Goal: Information Seeking & Learning: Learn about a topic

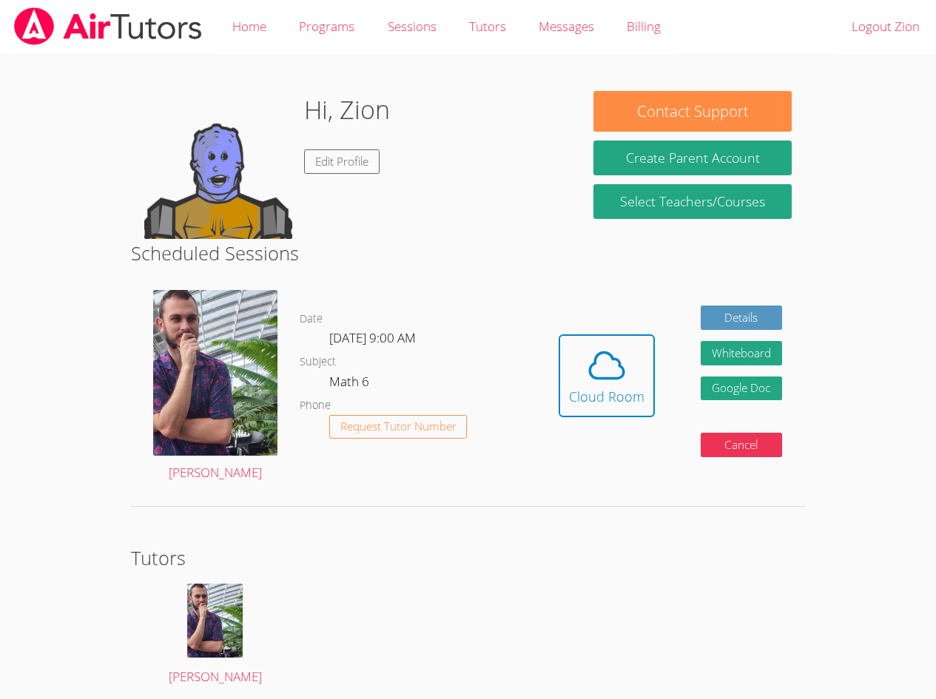
click at [329, 181] on div "Hi, Zion Edit Profile" at bounding box center [347, 165] width 86 height 148
click at [331, 172] on link "Edit Profile" at bounding box center [341, 161] width 75 height 24
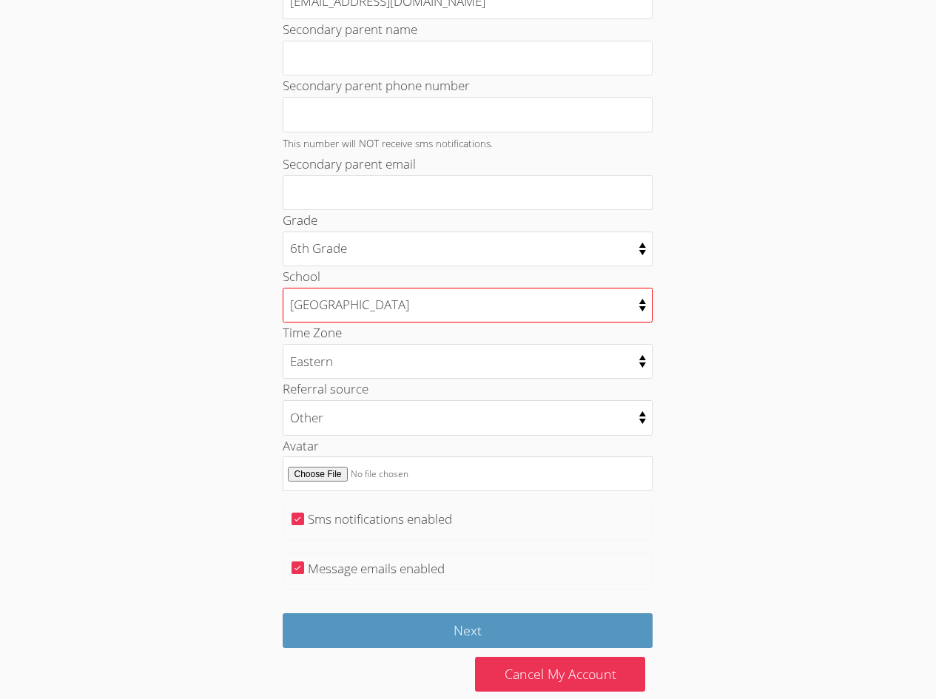
scroll to position [492, 0]
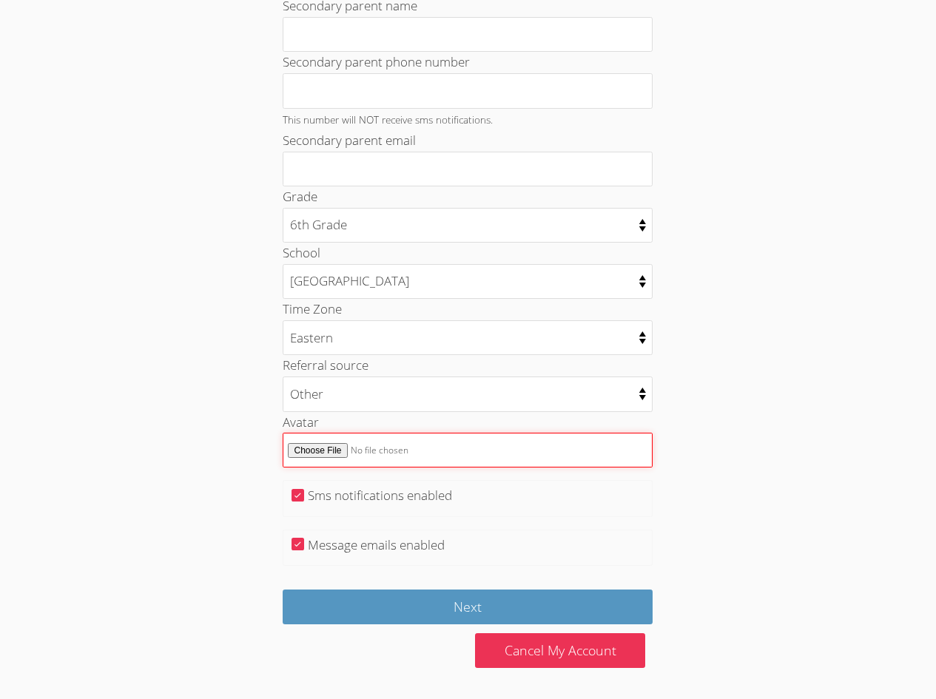
click at [338, 440] on input "Avatar" at bounding box center [468, 450] width 370 height 35
type input "C:\fakepath\sifks.jpg"
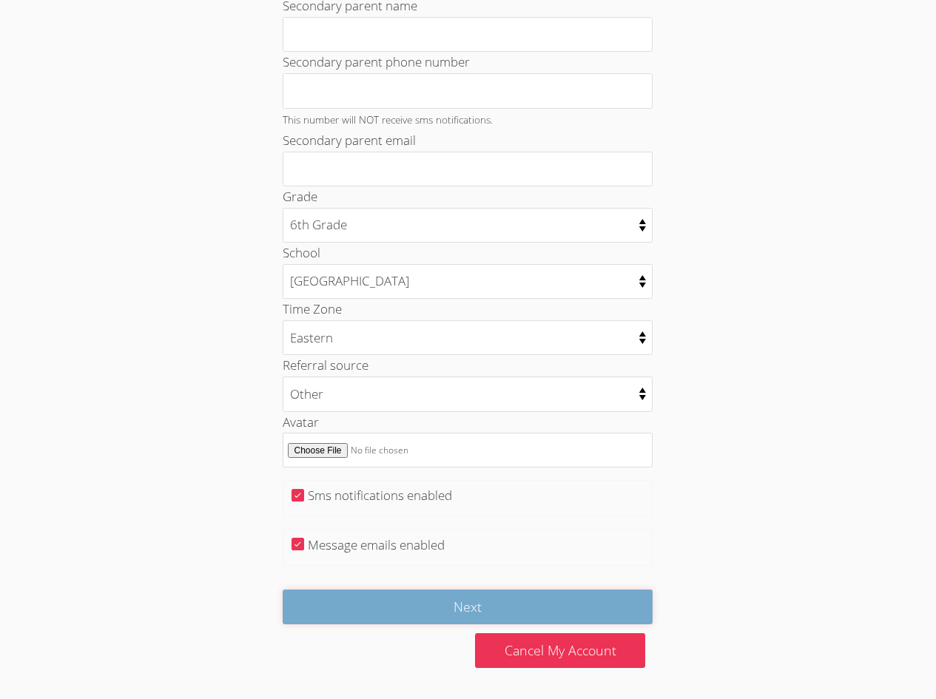
click at [324, 603] on input "Next" at bounding box center [468, 607] width 370 height 35
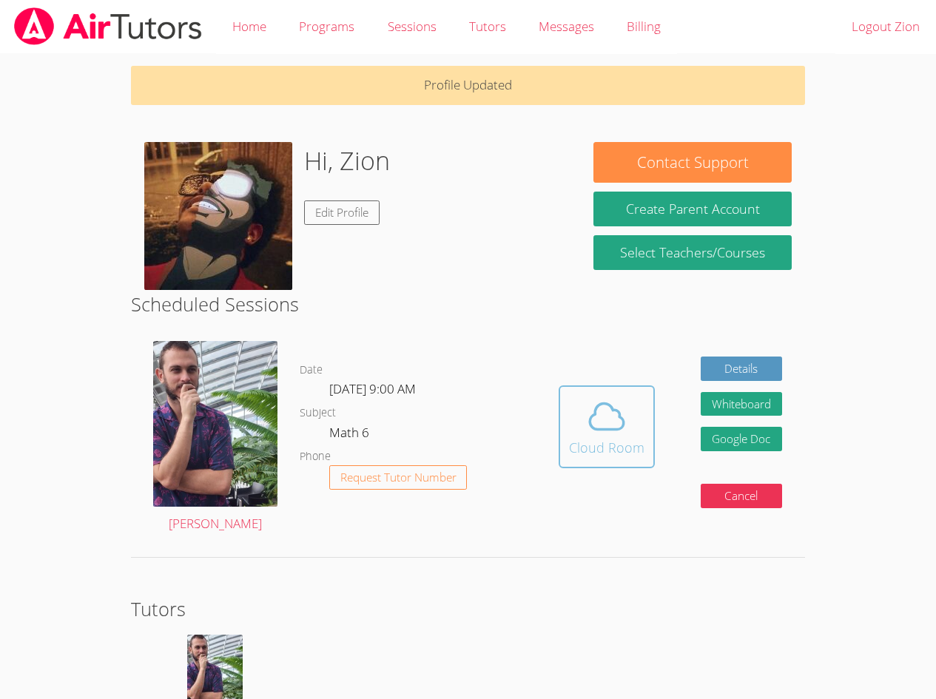
click at [575, 425] on span at bounding box center [606, 416] width 75 height 41
click at [566, 37] on div "Messages" at bounding box center [565, 26] width 55 height 21
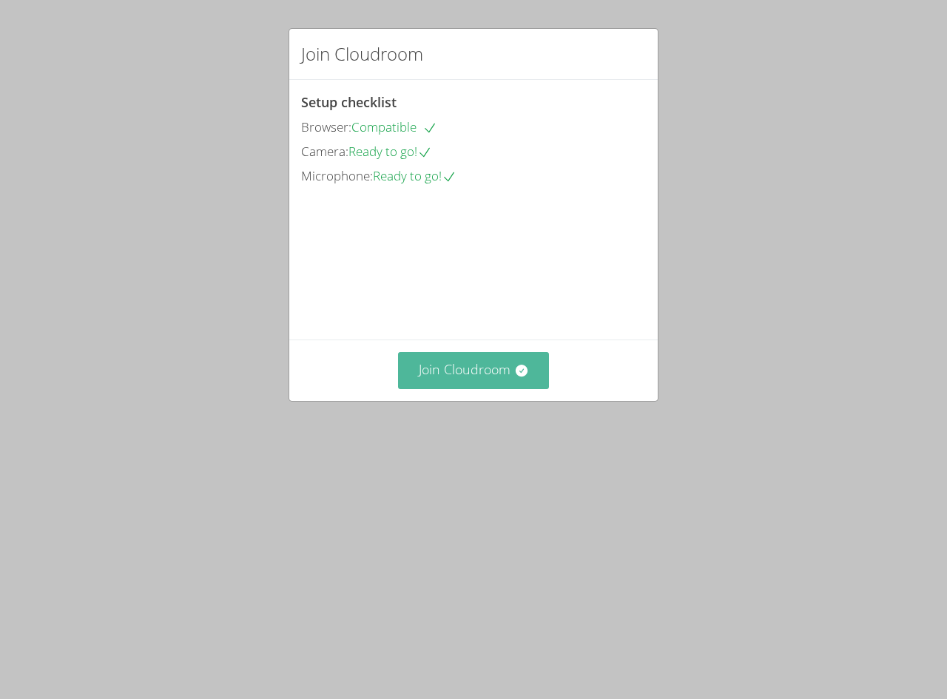
click at [493, 388] on button "Join Cloudroom" at bounding box center [474, 370] width 152 height 36
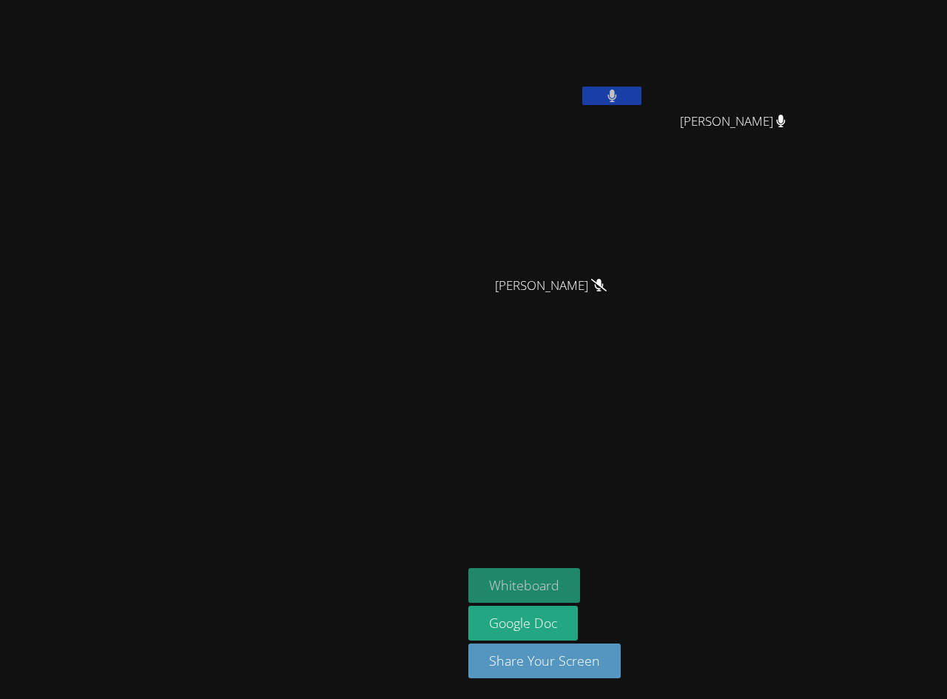
click at [580, 584] on button "Whiteboard" at bounding box center [524, 585] width 112 height 35
click at [580, 592] on button "Whiteboard" at bounding box center [524, 585] width 112 height 35
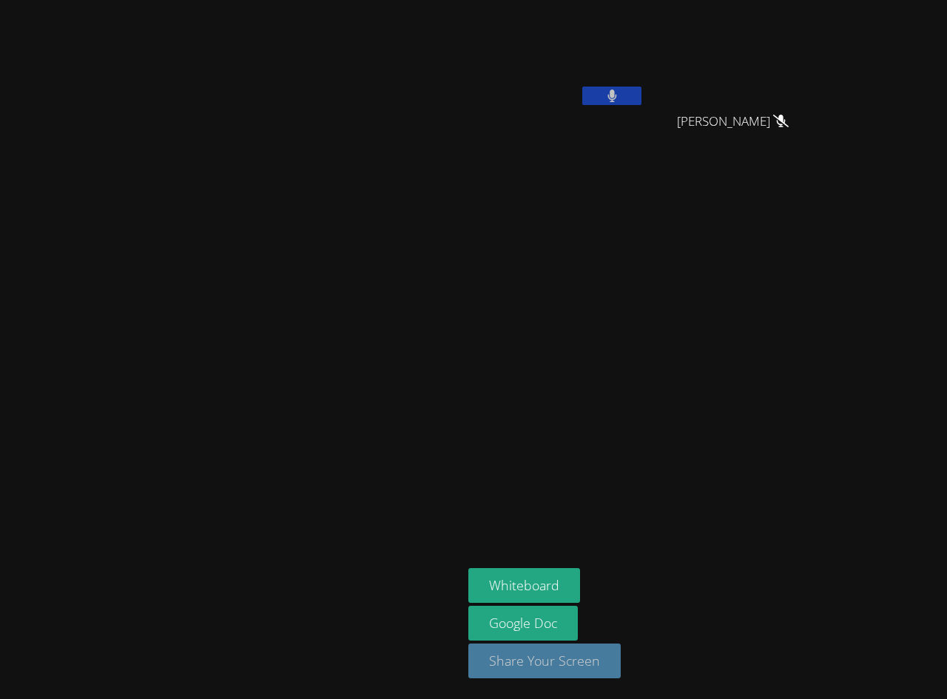
click at [621, 649] on button "Share Your Screen" at bounding box center [544, 661] width 152 height 35
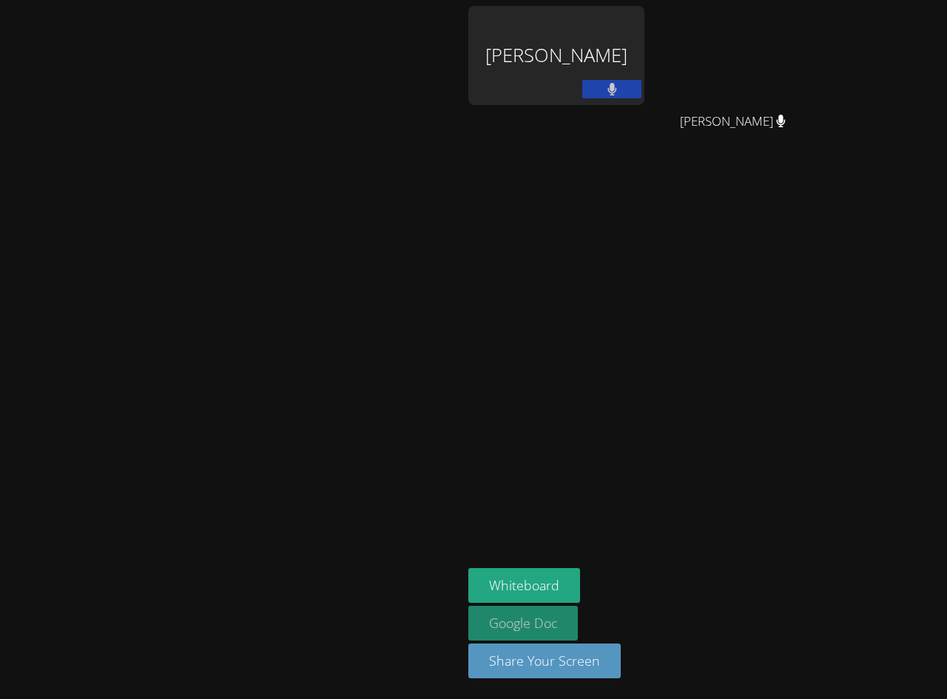
click at [578, 610] on link "Google Doc" at bounding box center [522, 623] width 109 height 35
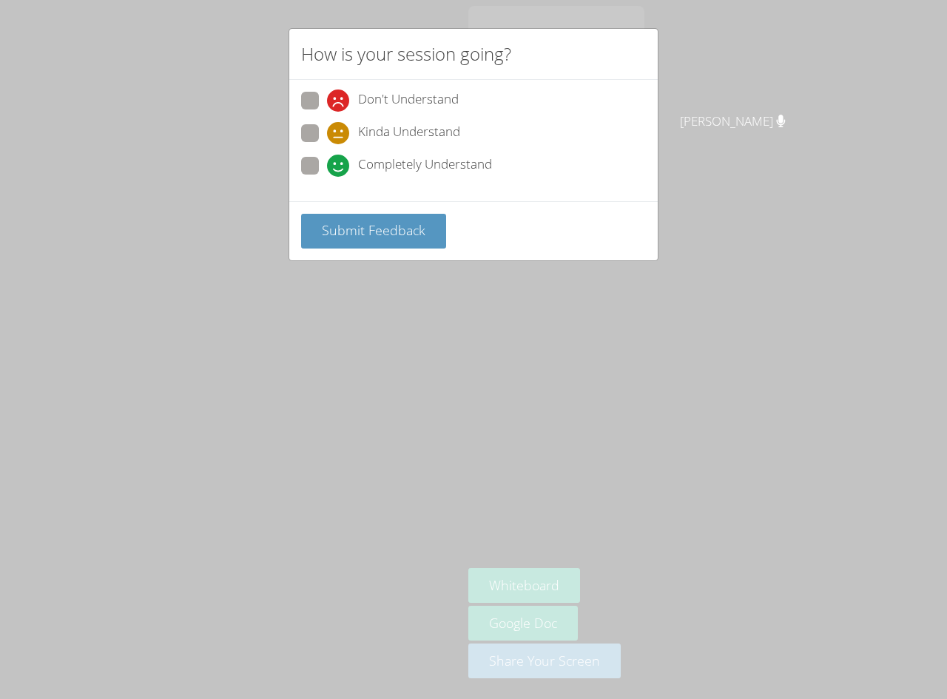
click at [327, 144] on span at bounding box center [327, 144] width 0 height 0
click at [327, 129] on input "Kinda Understand" at bounding box center [333, 130] width 13 height 13
radio input "true"
click at [303, 175] on label "Completely Understand" at bounding box center [396, 167] width 191 height 20
click at [327, 169] on input "Completely Understand" at bounding box center [333, 163] width 13 height 13
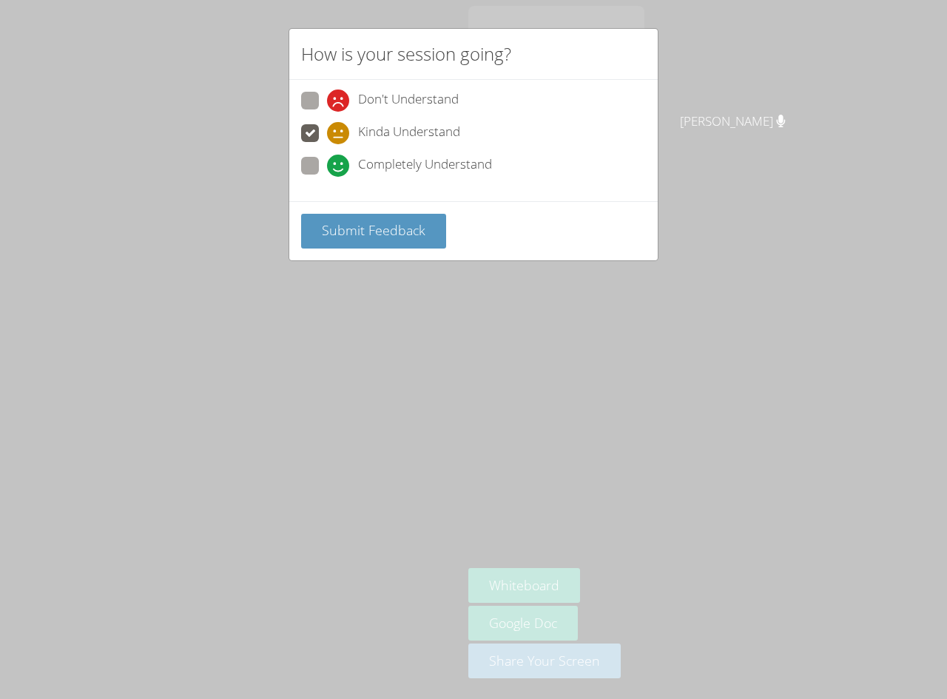
radio input "true"
click at [359, 231] on span "Submit Feedback" at bounding box center [374, 230] width 104 height 18
